Goal: Transaction & Acquisition: Book appointment/travel/reservation

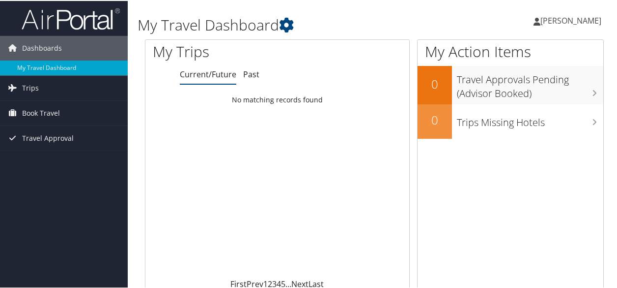
click at [64, 67] on link "My Travel Dashboard" at bounding box center [64, 66] width 128 height 15
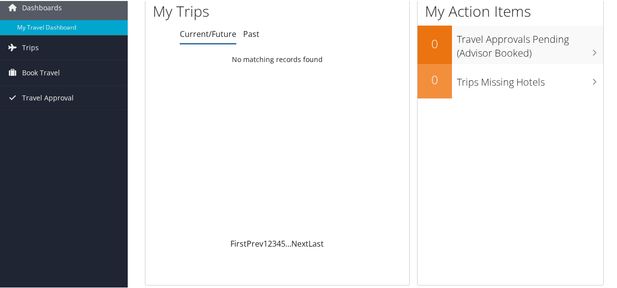
scroll to position [337, 0]
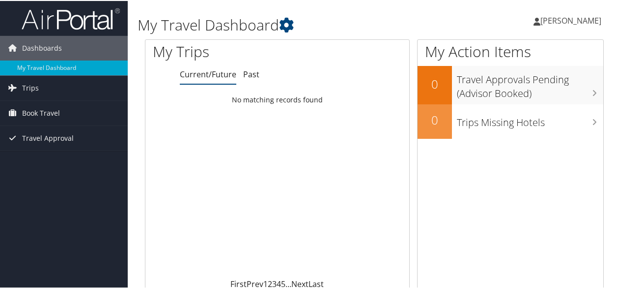
click at [64, 112] on link "Book Travel" at bounding box center [64, 112] width 128 height 25
click at [64, 146] on link "Book/Manage Online Trips" at bounding box center [64, 146] width 128 height 15
